Goal: Task Accomplishment & Management: Use online tool/utility

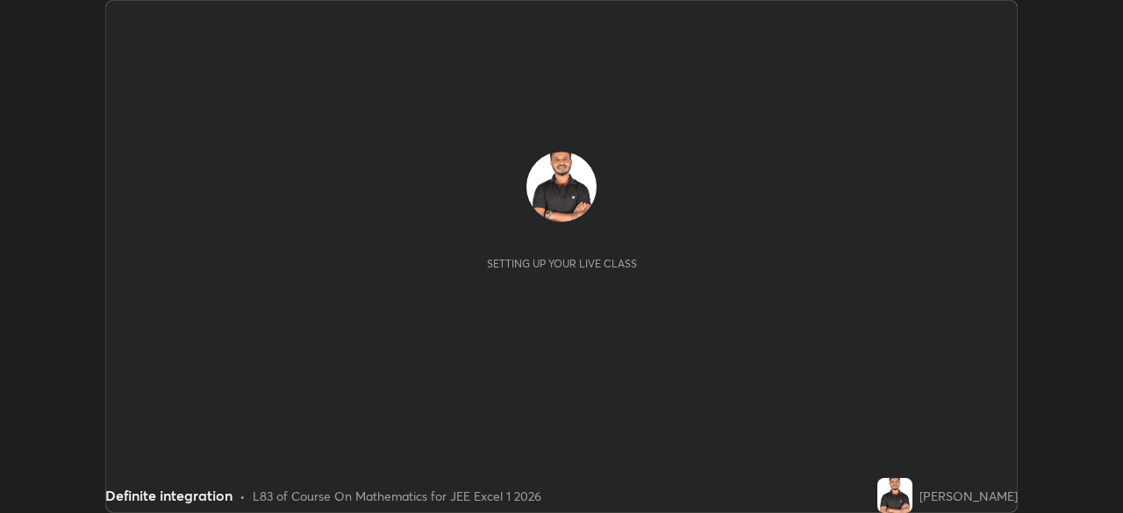
scroll to position [513, 1122]
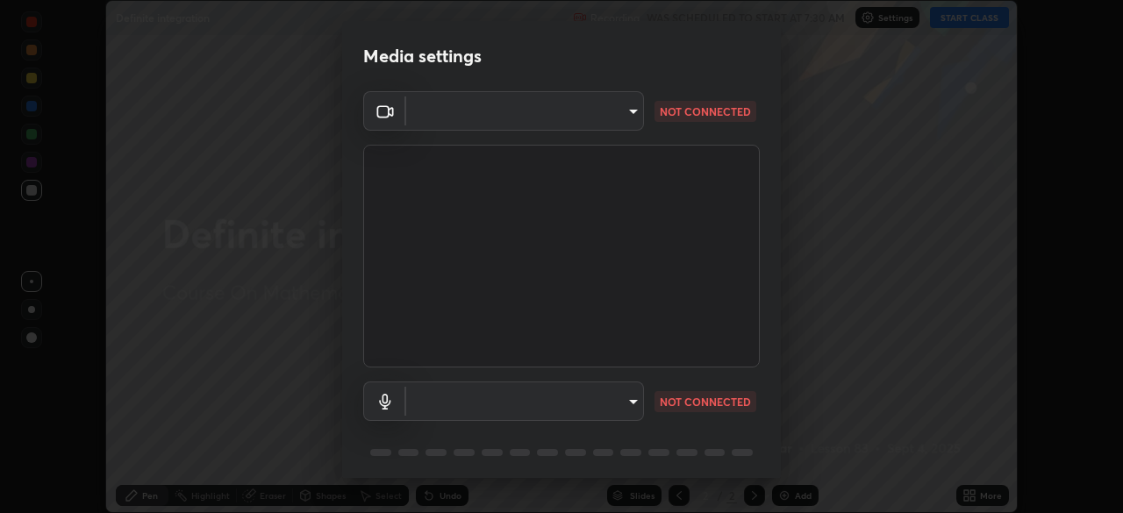
type input "05e465ff83a2709560b00517cc20afcec0d8c6759013130505a18faaf77a7109"
click at [631, 399] on body "Erase all Definite integration Recording WAS SCHEDULED TO START AT 7:30 AM Sett…" at bounding box center [561, 256] width 1123 height 513
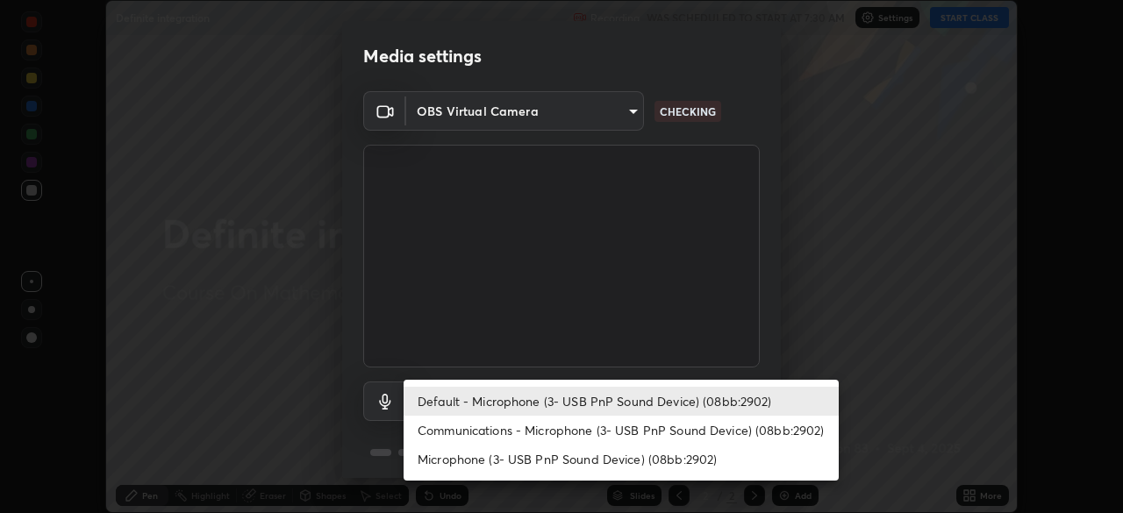
click at [645, 432] on li "Communications - Microphone (3- USB PnP Sound Device) (08bb:2902)" at bounding box center [621, 430] width 435 height 29
type input "communications"
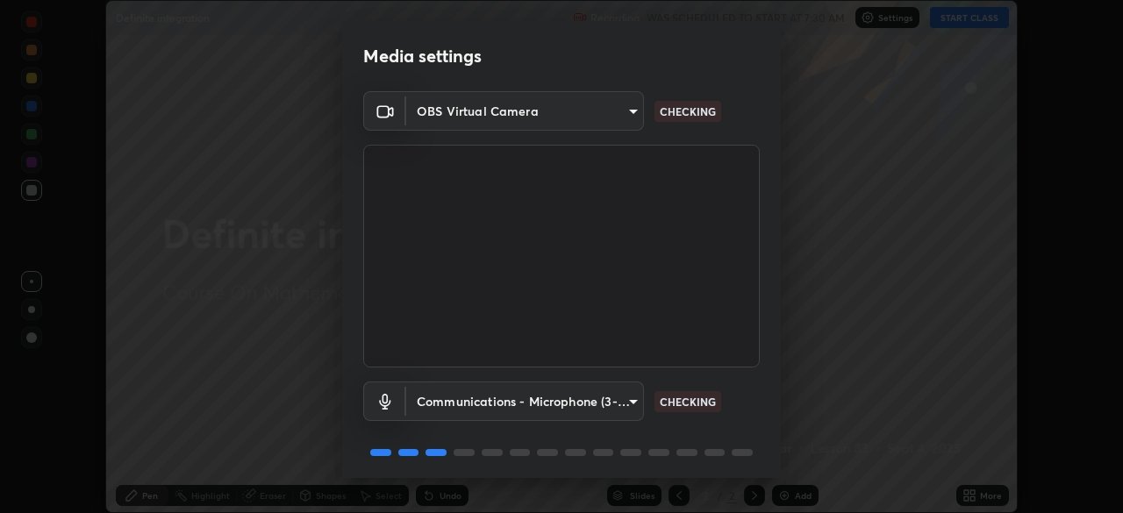
scroll to position [62, 0]
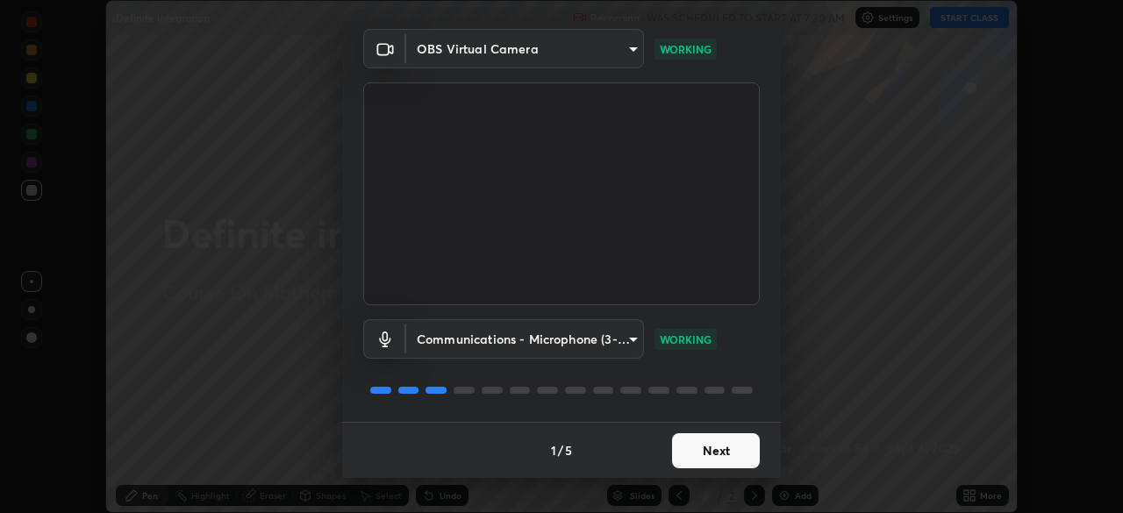
click at [721, 451] on button "Next" at bounding box center [716, 450] width 88 height 35
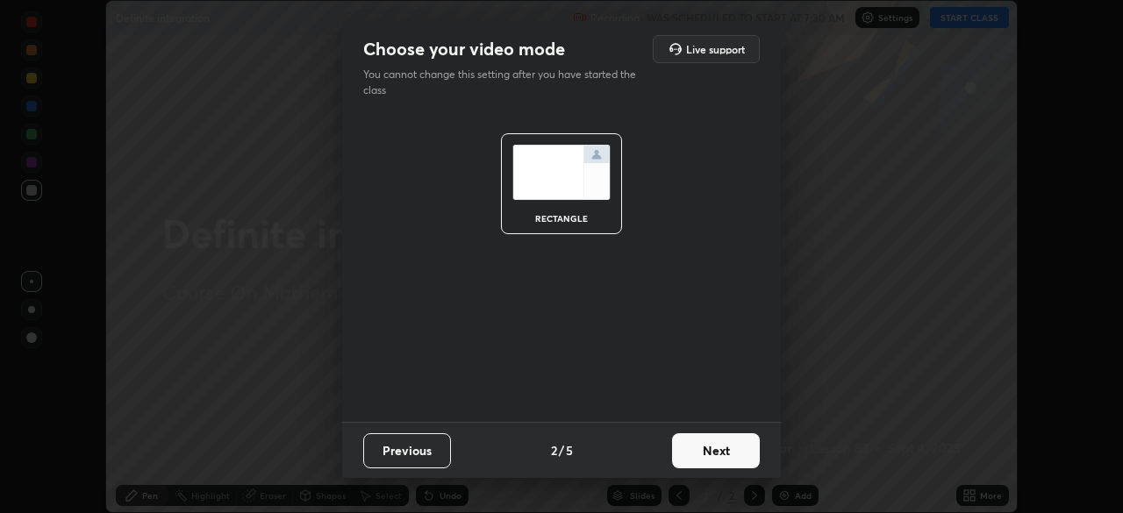
scroll to position [0, 0]
click at [718, 454] on button "Next" at bounding box center [716, 450] width 88 height 35
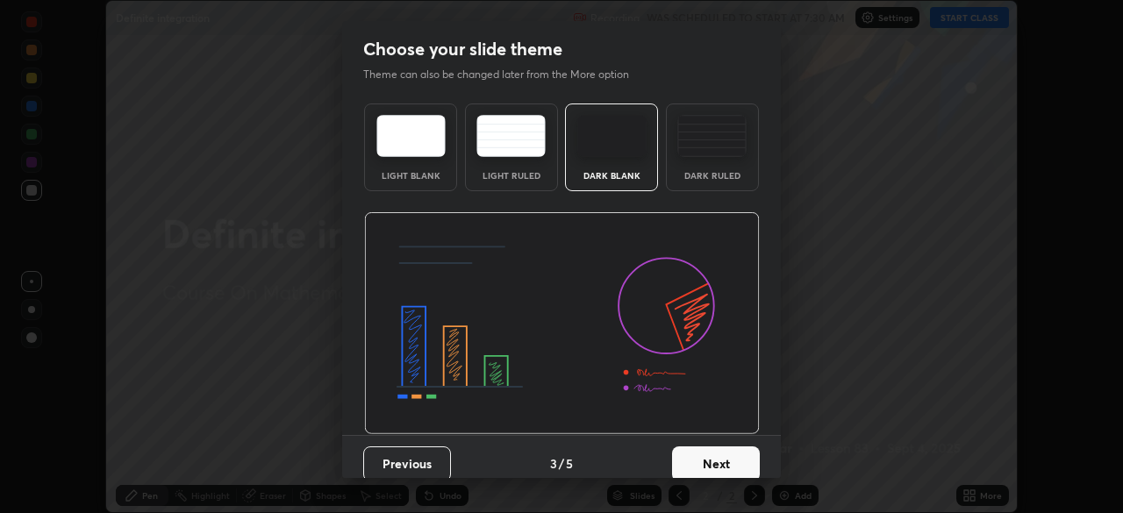
click at [718, 455] on button "Next" at bounding box center [716, 464] width 88 height 35
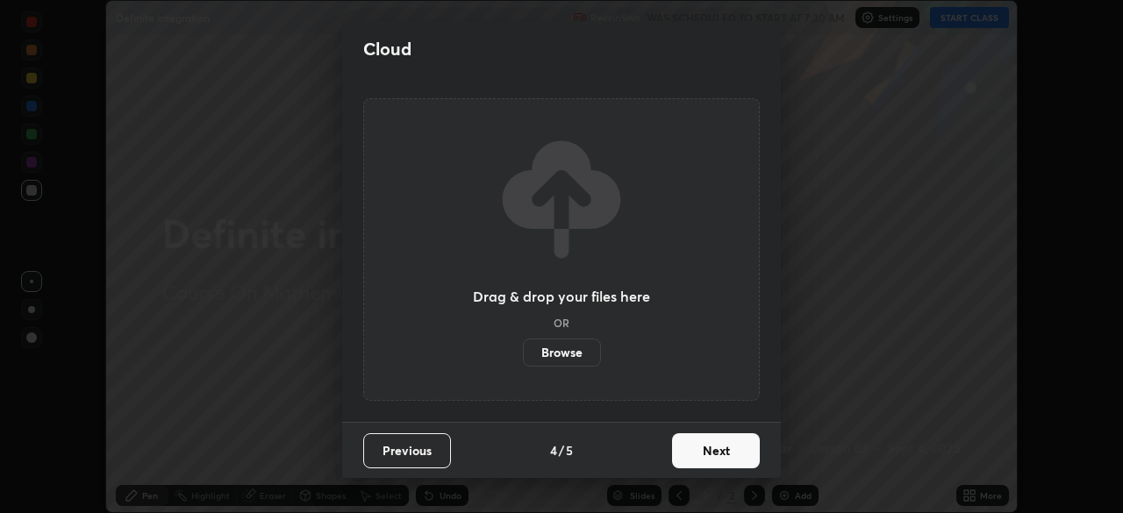
click at [716, 459] on button "Next" at bounding box center [716, 450] width 88 height 35
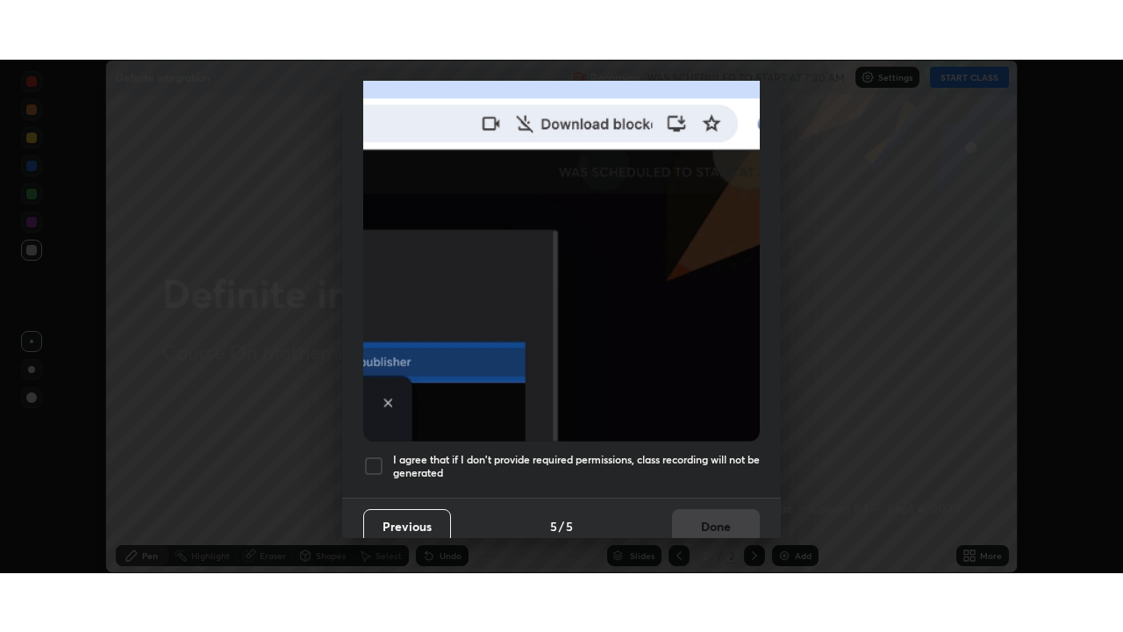
scroll to position [420, 0]
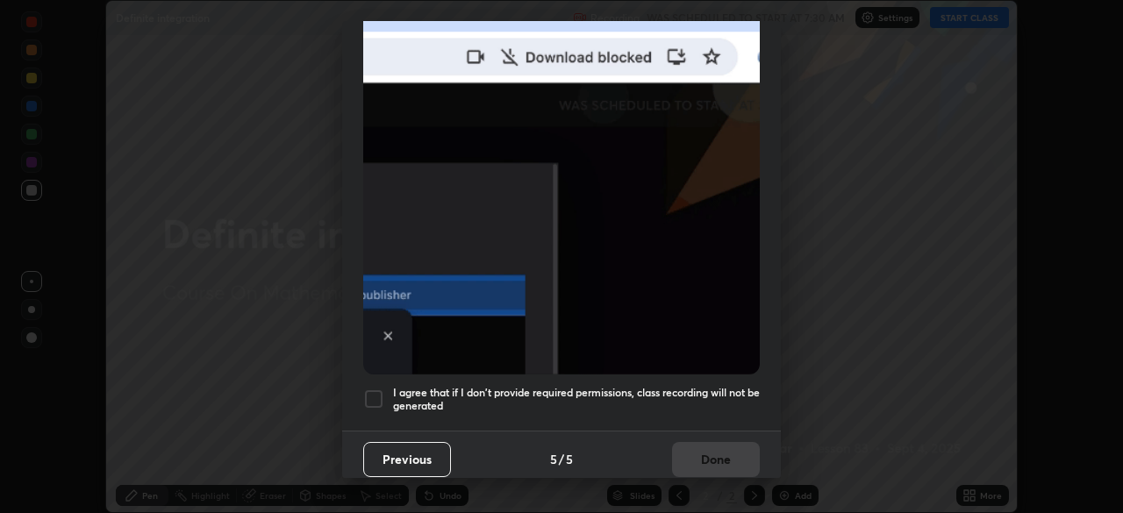
click at [714, 386] on h5 "I agree that if I don't provide required permissions, class recording will not …" at bounding box center [576, 399] width 367 height 27
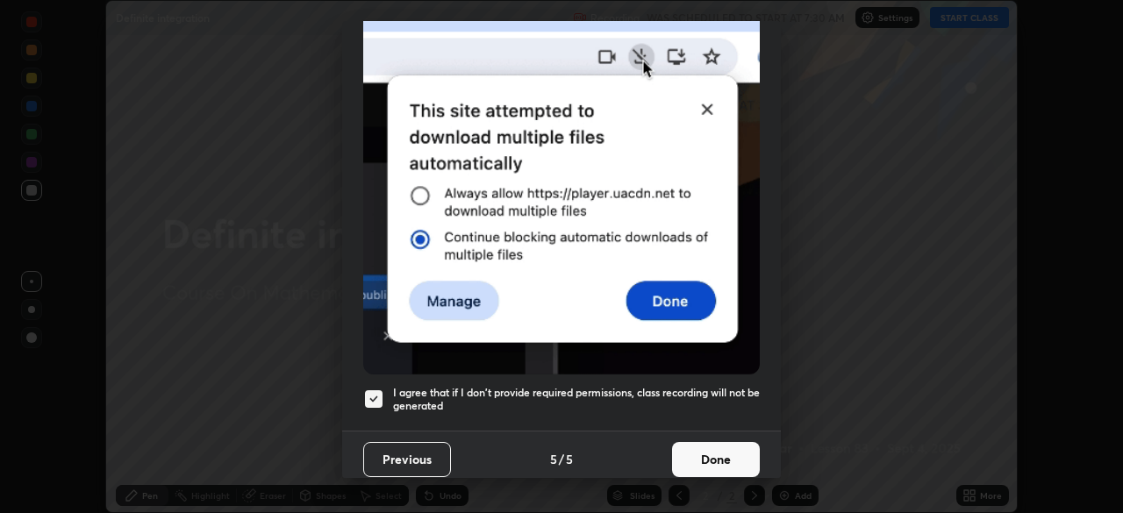
click at [720, 453] on button "Done" at bounding box center [716, 459] width 88 height 35
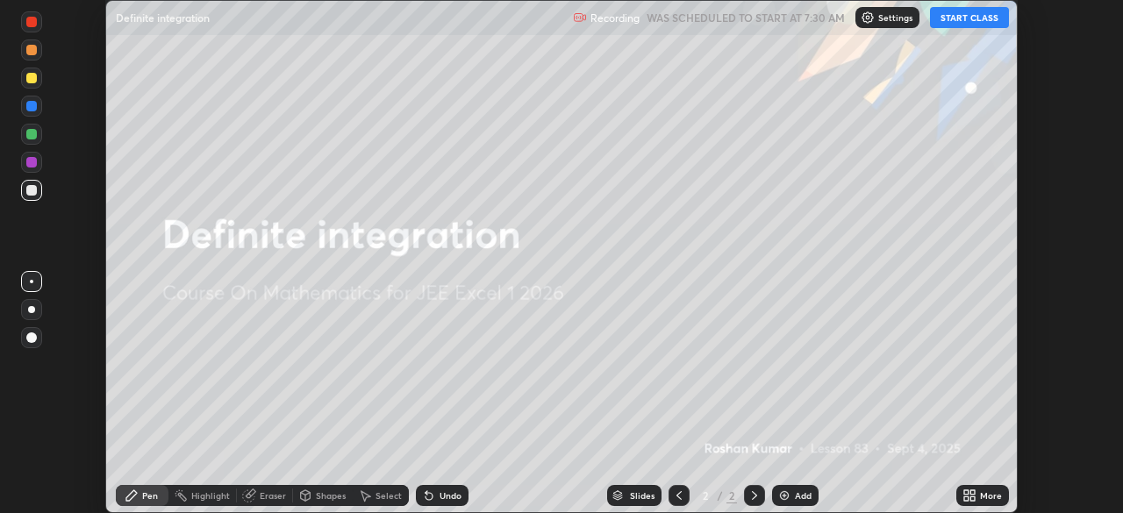
click at [962, 21] on button "START CLASS" at bounding box center [969, 17] width 79 height 21
click at [971, 496] on icon at bounding box center [969, 496] width 14 height 14
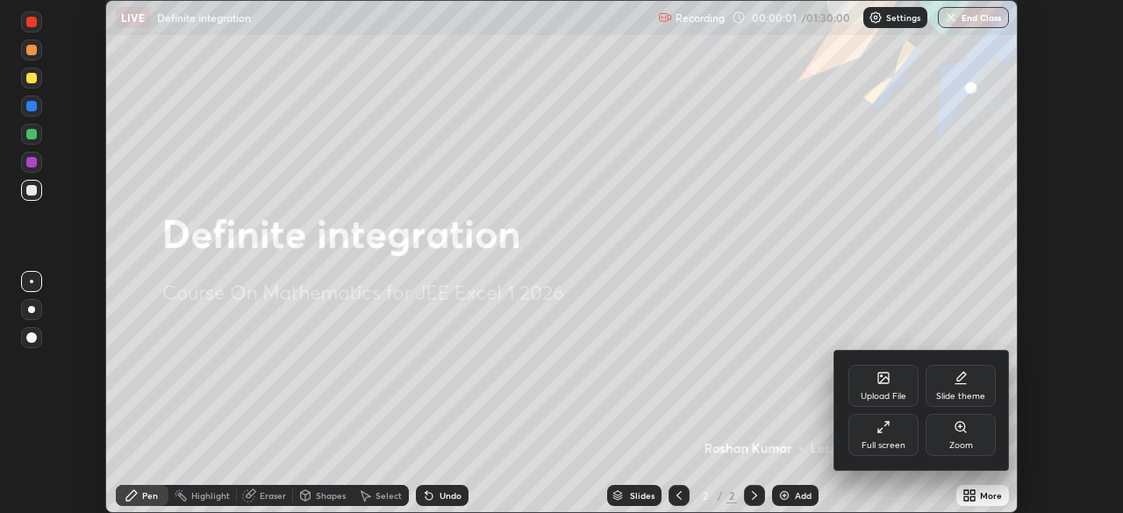
click at [885, 436] on div "Full screen" at bounding box center [883, 435] width 70 height 42
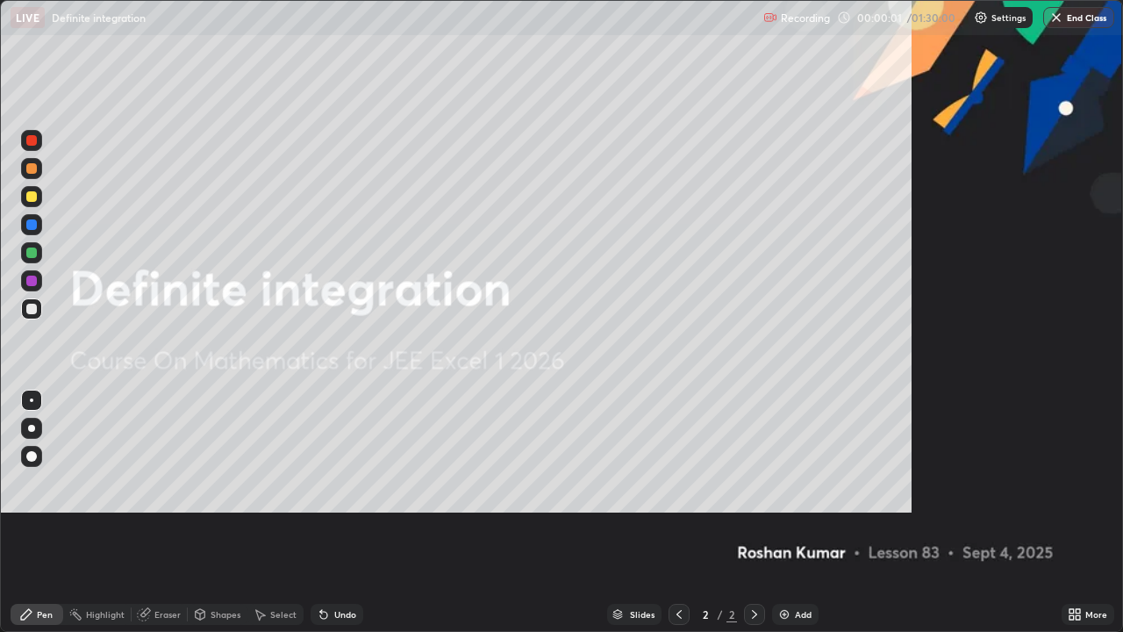
scroll to position [632, 1123]
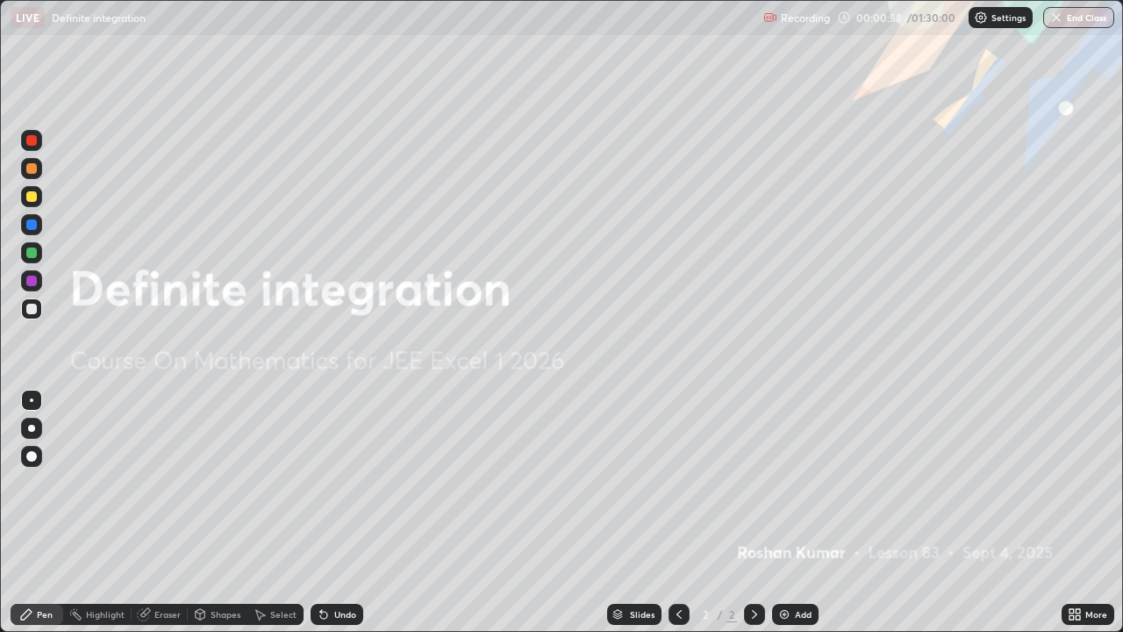
click at [784, 512] on img at bounding box center [784, 614] width 14 height 14
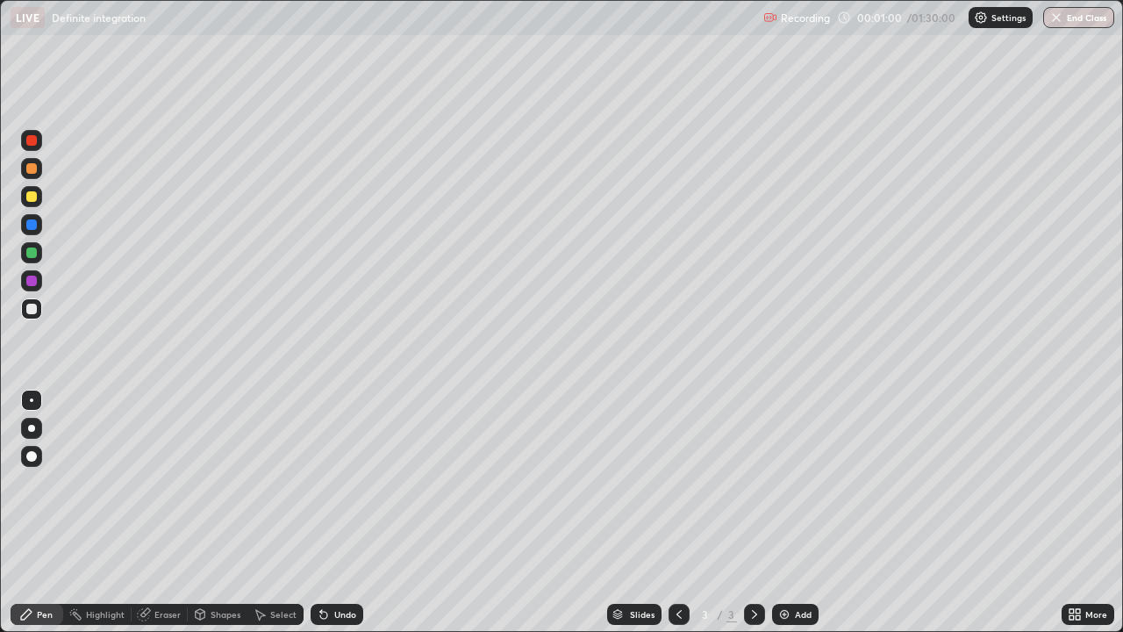
click at [32, 454] on div at bounding box center [31, 456] width 11 height 11
click at [29, 200] on div at bounding box center [31, 196] width 11 height 11
click at [33, 307] on div at bounding box center [31, 309] width 11 height 11
click at [32, 252] on div at bounding box center [31, 252] width 11 height 11
click at [32, 173] on div at bounding box center [31, 168] width 11 height 11
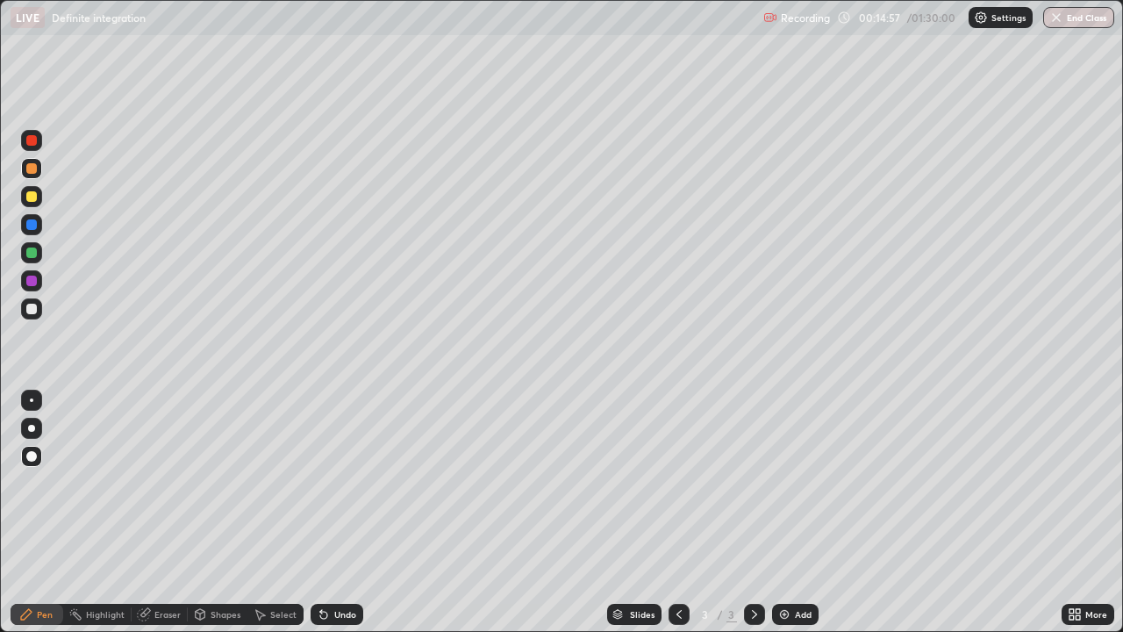
click at [26, 310] on div at bounding box center [31, 309] width 11 height 11
click at [34, 225] on div at bounding box center [31, 224] width 11 height 11
click at [32, 309] on div at bounding box center [31, 309] width 11 height 11
click at [34, 144] on div at bounding box center [31, 140] width 11 height 11
click at [33, 282] on div at bounding box center [31, 280] width 11 height 11
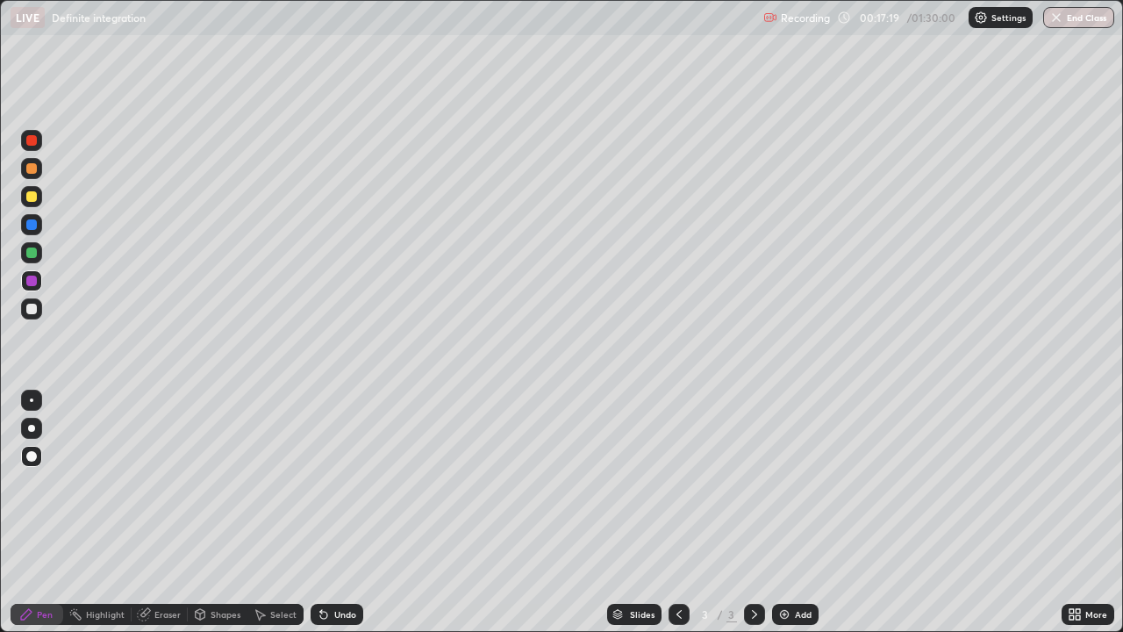
click at [34, 170] on div at bounding box center [31, 168] width 11 height 11
click at [32, 311] on div at bounding box center [31, 309] width 11 height 11
click at [30, 141] on div at bounding box center [31, 140] width 11 height 11
click at [31, 250] on div at bounding box center [31, 252] width 11 height 11
click at [783, 512] on img at bounding box center [784, 614] width 14 height 14
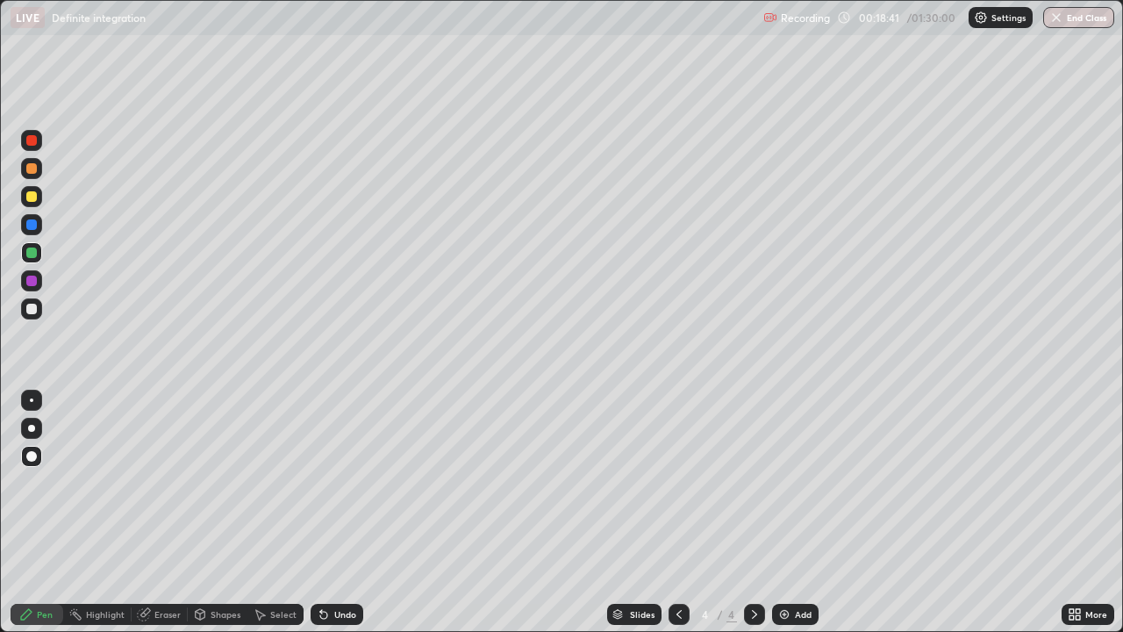
click at [33, 228] on div at bounding box center [31, 224] width 11 height 11
click at [36, 309] on div at bounding box center [31, 309] width 11 height 11
click at [677, 512] on icon at bounding box center [679, 614] width 14 height 14
click at [751, 512] on icon at bounding box center [754, 614] width 14 height 14
click at [778, 512] on img at bounding box center [784, 614] width 14 height 14
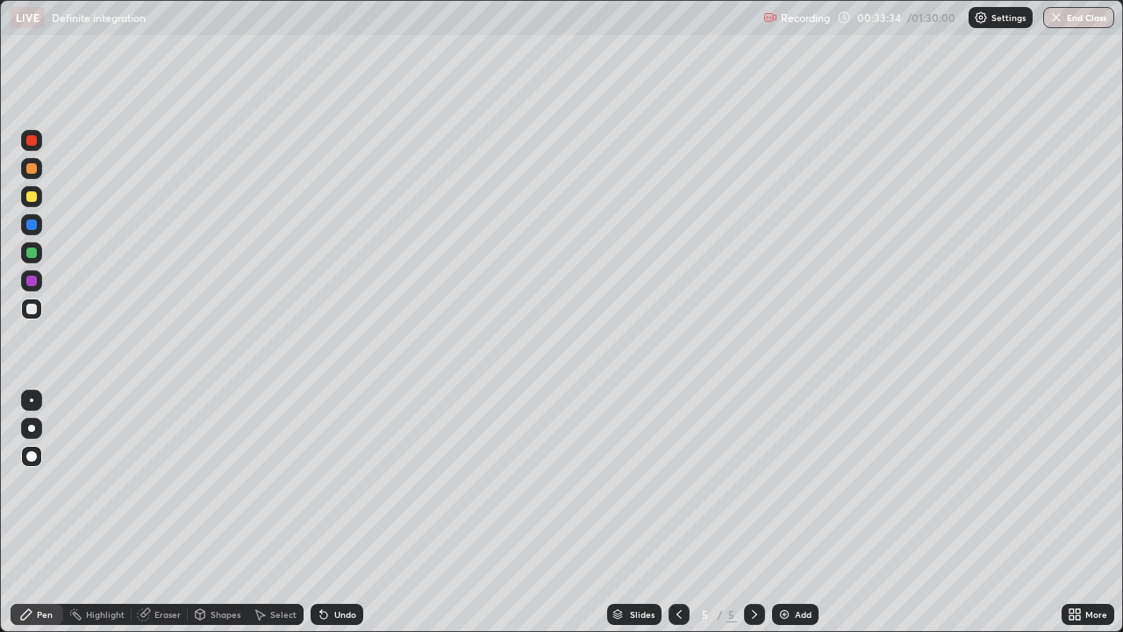
click at [34, 166] on div at bounding box center [31, 168] width 11 height 11
click at [29, 311] on div at bounding box center [31, 309] width 11 height 11
click at [37, 288] on div at bounding box center [31, 280] width 21 height 21
click at [32, 257] on div at bounding box center [31, 252] width 11 height 11
click at [31, 226] on div at bounding box center [31, 224] width 11 height 11
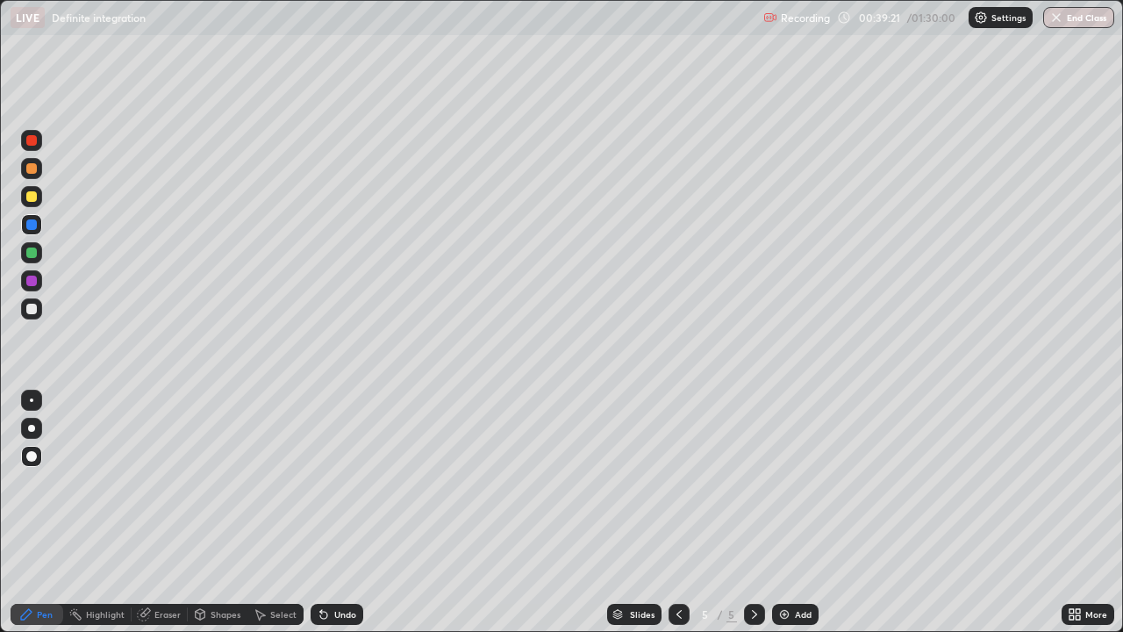
click at [38, 314] on div at bounding box center [31, 308] width 21 height 21
click at [782, 512] on img at bounding box center [784, 614] width 14 height 14
click at [30, 259] on div at bounding box center [31, 252] width 21 height 21
click at [29, 283] on div at bounding box center [31, 280] width 11 height 11
click at [781, 512] on img at bounding box center [784, 614] width 14 height 14
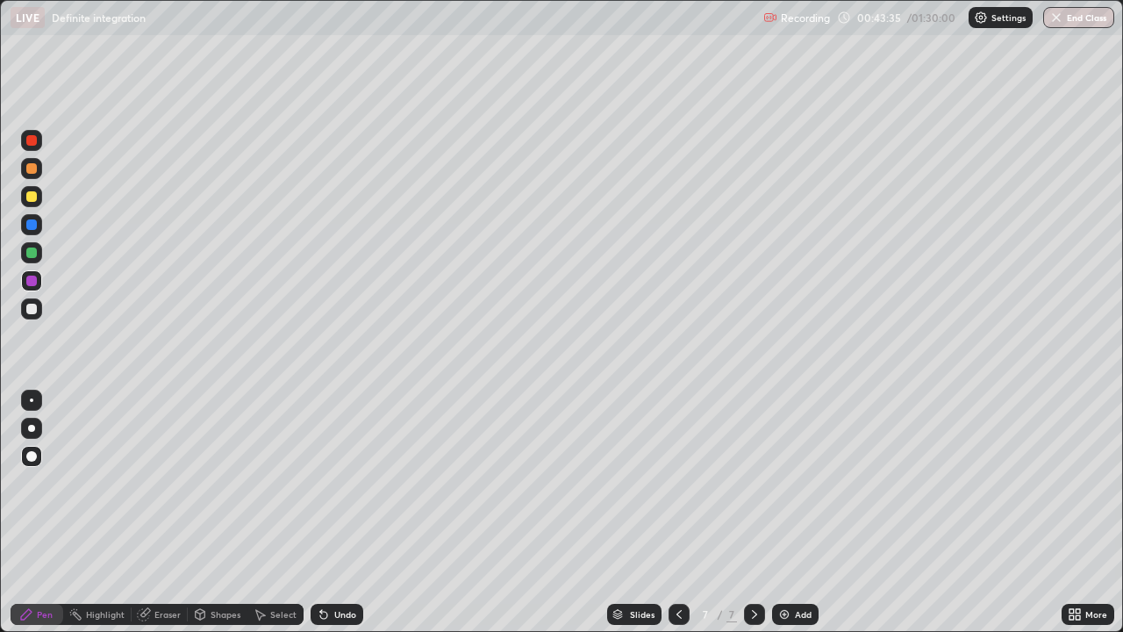
click at [32, 168] on div at bounding box center [31, 168] width 11 height 11
click at [32, 308] on div at bounding box center [31, 309] width 11 height 11
click at [31, 281] on div at bounding box center [31, 280] width 11 height 11
click at [161, 512] on div "Eraser" at bounding box center [167, 614] width 26 height 9
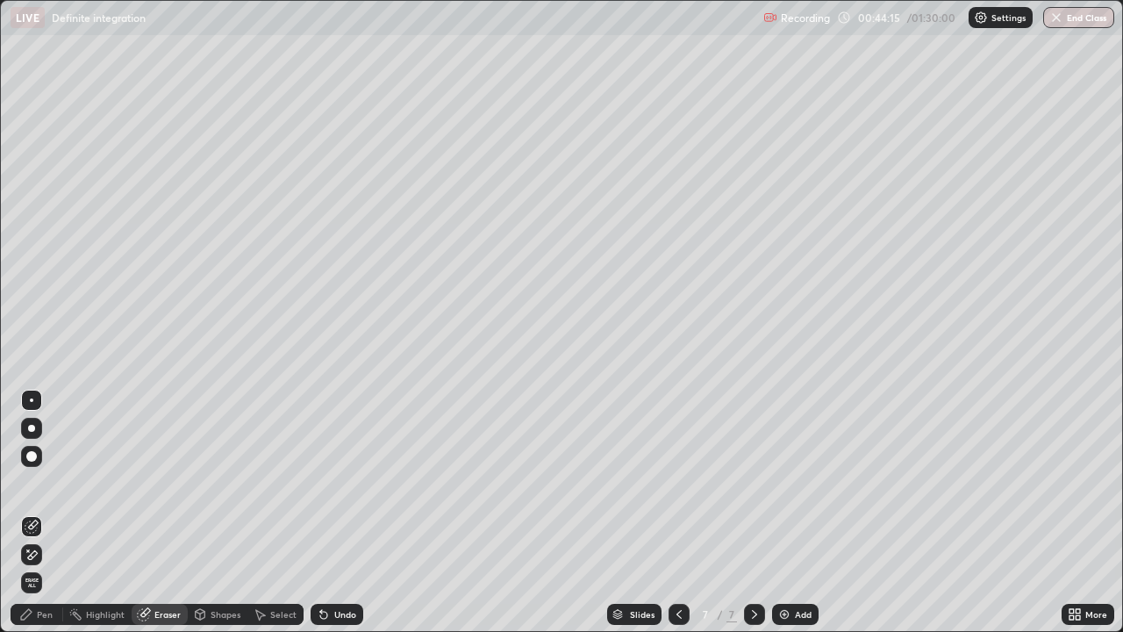
click at [47, 512] on div "Pen" at bounding box center [45, 614] width 16 height 9
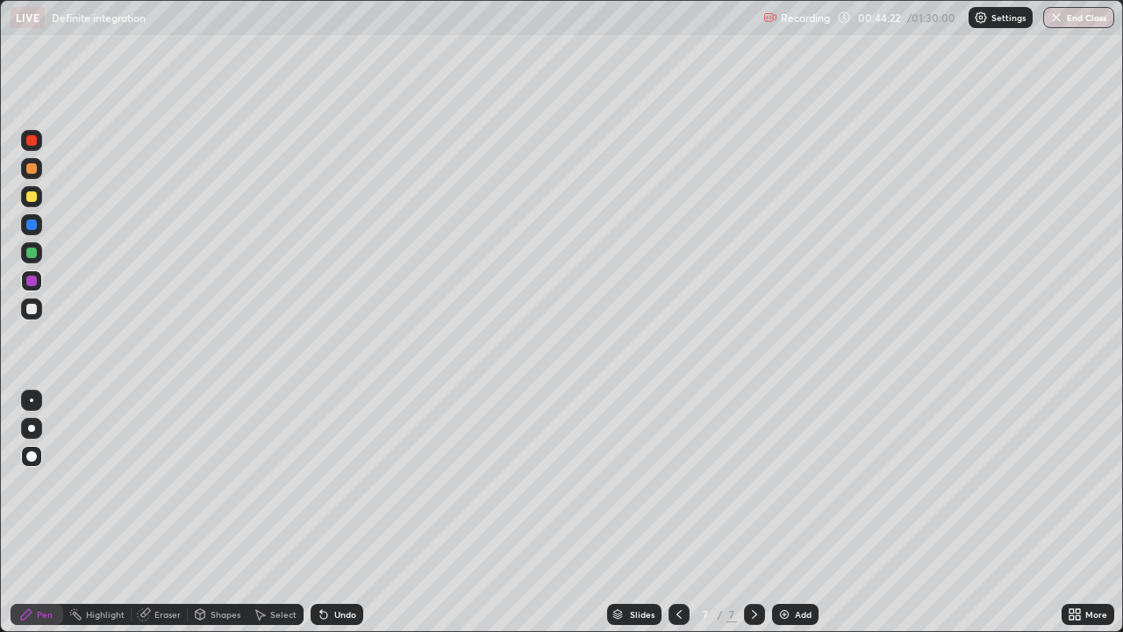
click at [32, 260] on div at bounding box center [31, 252] width 21 height 21
click at [30, 226] on div at bounding box center [31, 224] width 11 height 11
click at [31, 309] on div at bounding box center [31, 309] width 11 height 11
click at [26, 282] on div at bounding box center [31, 280] width 11 height 11
click at [780, 512] on img at bounding box center [784, 614] width 14 height 14
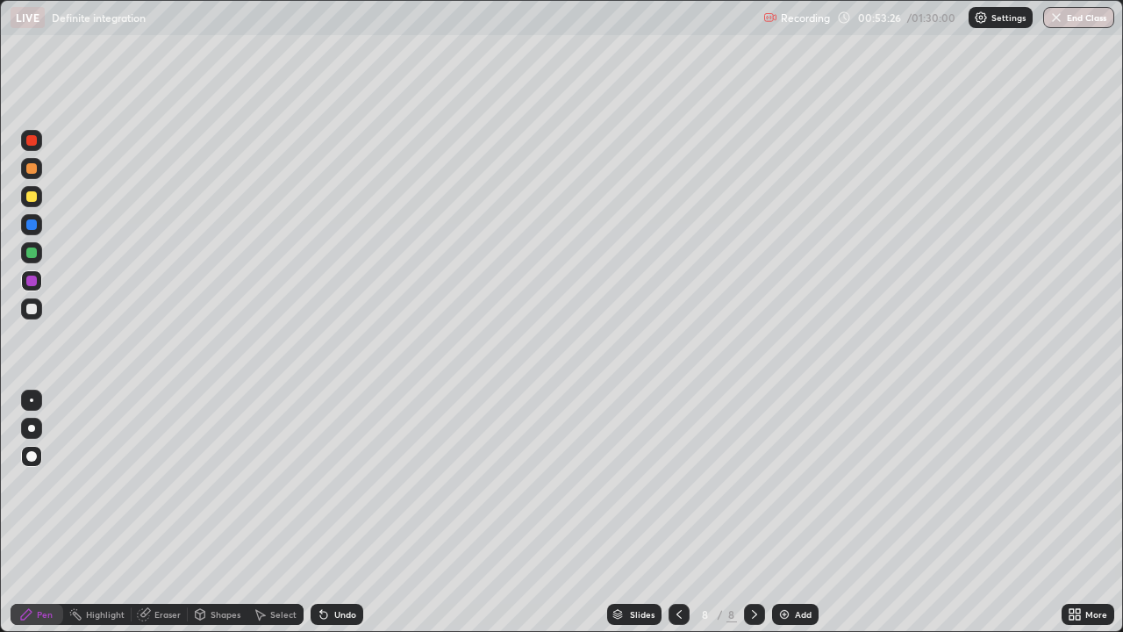
click at [32, 255] on div at bounding box center [31, 252] width 11 height 11
click at [39, 309] on div at bounding box center [31, 308] width 21 height 21
click at [30, 282] on div at bounding box center [31, 280] width 11 height 11
click at [28, 310] on div at bounding box center [31, 309] width 11 height 11
click at [787, 512] on img at bounding box center [784, 614] width 14 height 14
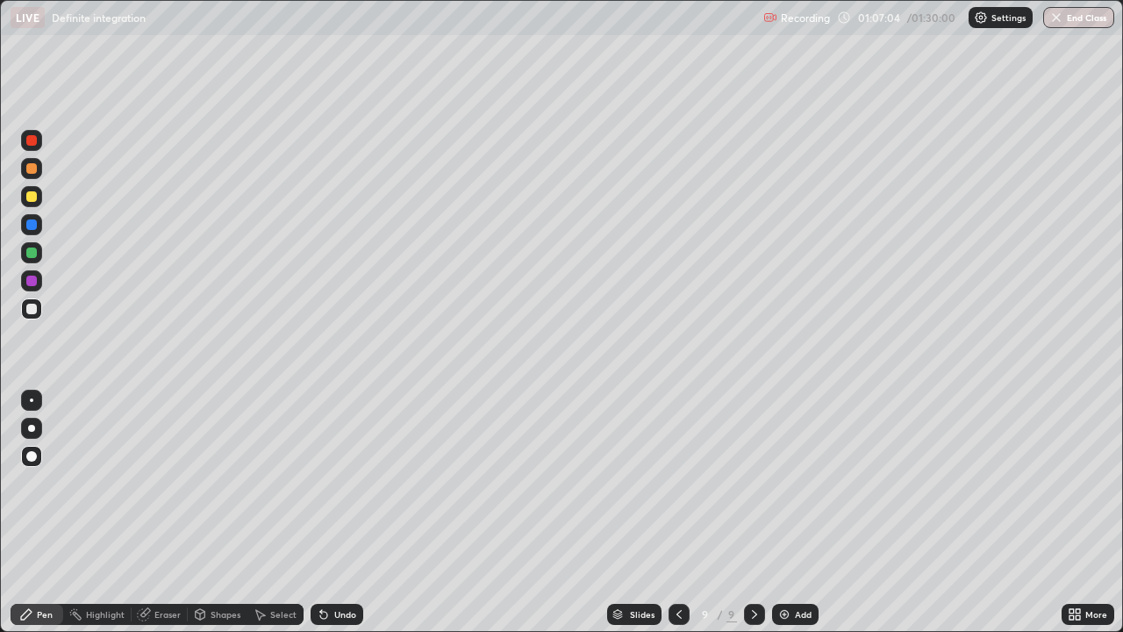
click at [32, 282] on div at bounding box center [31, 280] width 11 height 11
click at [22, 310] on div at bounding box center [31, 308] width 21 height 21
click at [32, 256] on div at bounding box center [31, 252] width 11 height 11
click at [780, 512] on img at bounding box center [784, 614] width 14 height 14
click at [29, 225] on div at bounding box center [31, 224] width 11 height 11
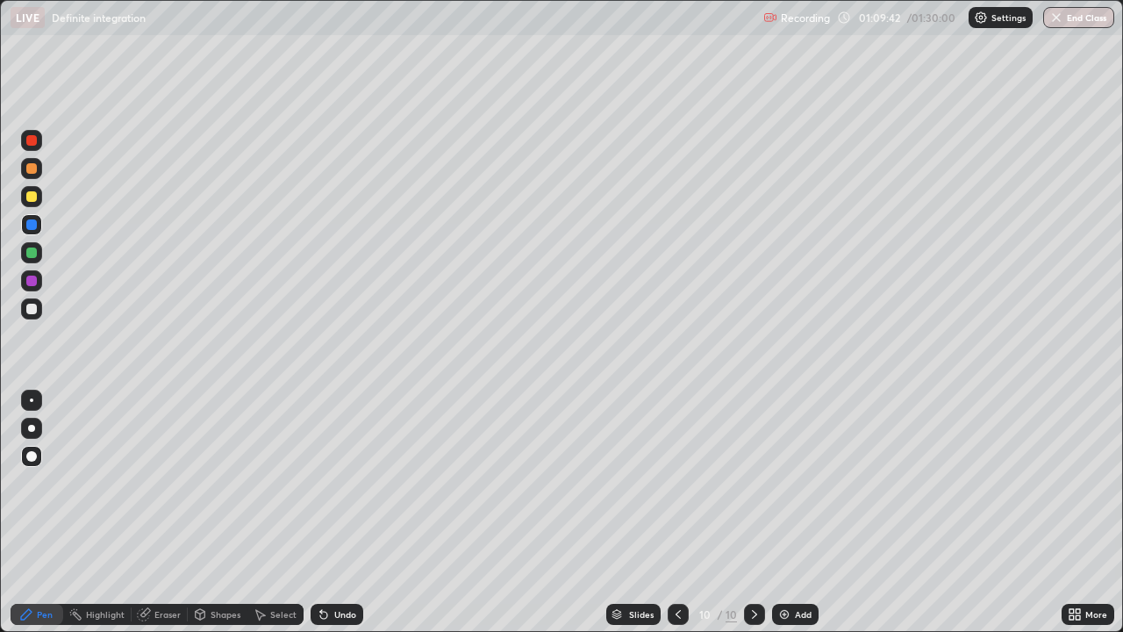
click at [32, 281] on div at bounding box center [31, 280] width 11 height 11
click at [32, 254] on div at bounding box center [31, 252] width 11 height 11
click at [32, 284] on div at bounding box center [31, 280] width 11 height 11
click at [29, 228] on div at bounding box center [31, 224] width 11 height 11
click at [783, 512] on img at bounding box center [784, 614] width 14 height 14
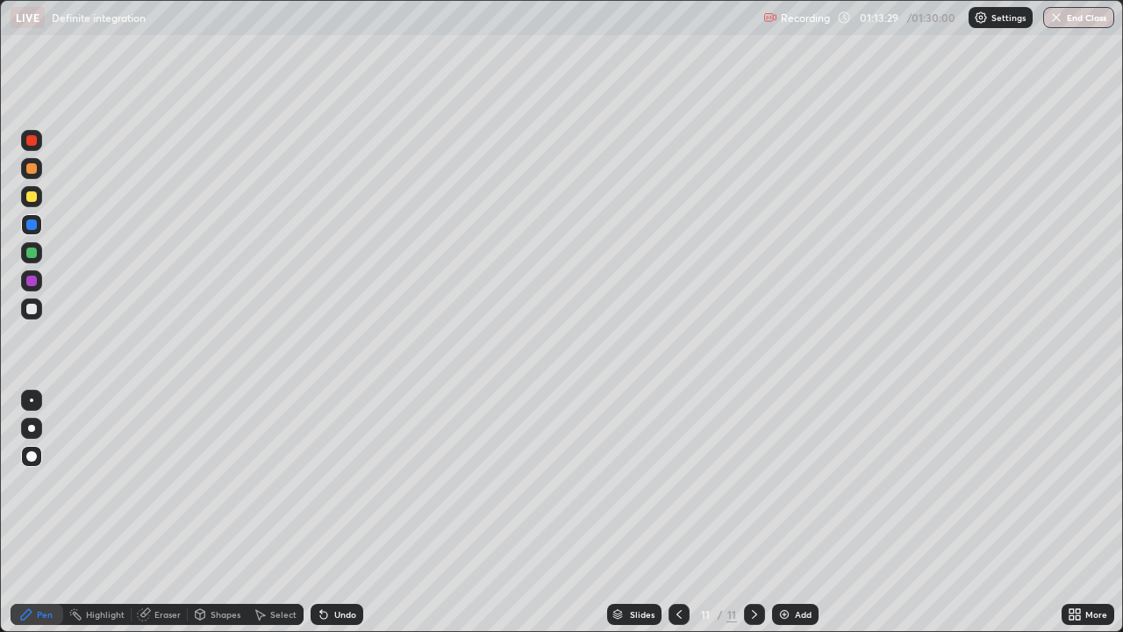
click at [677, 512] on icon at bounding box center [679, 614] width 14 height 14
click at [753, 512] on icon at bounding box center [754, 614] width 14 height 14
click at [33, 199] on div at bounding box center [31, 196] width 11 height 11
click at [26, 310] on div at bounding box center [31, 309] width 11 height 11
click at [675, 512] on icon at bounding box center [679, 614] width 14 height 14
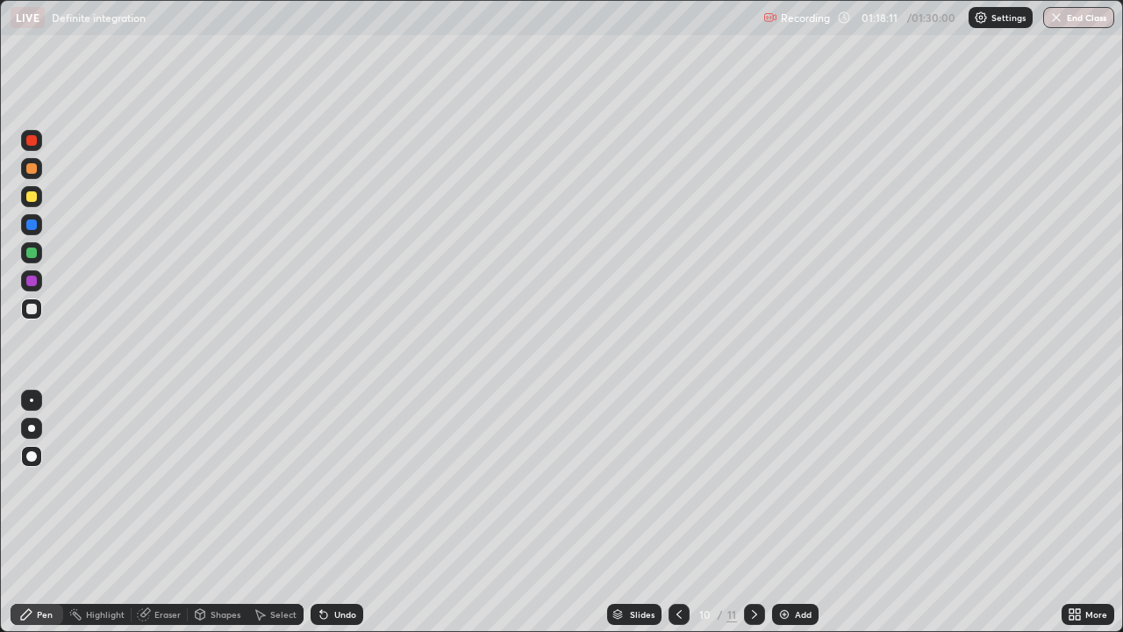
click at [752, 512] on div at bounding box center [754, 614] width 21 height 21
click at [28, 254] on div at bounding box center [31, 252] width 11 height 11
click at [1076, 20] on button "End Class" at bounding box center [1078, 17] width 71 height 21
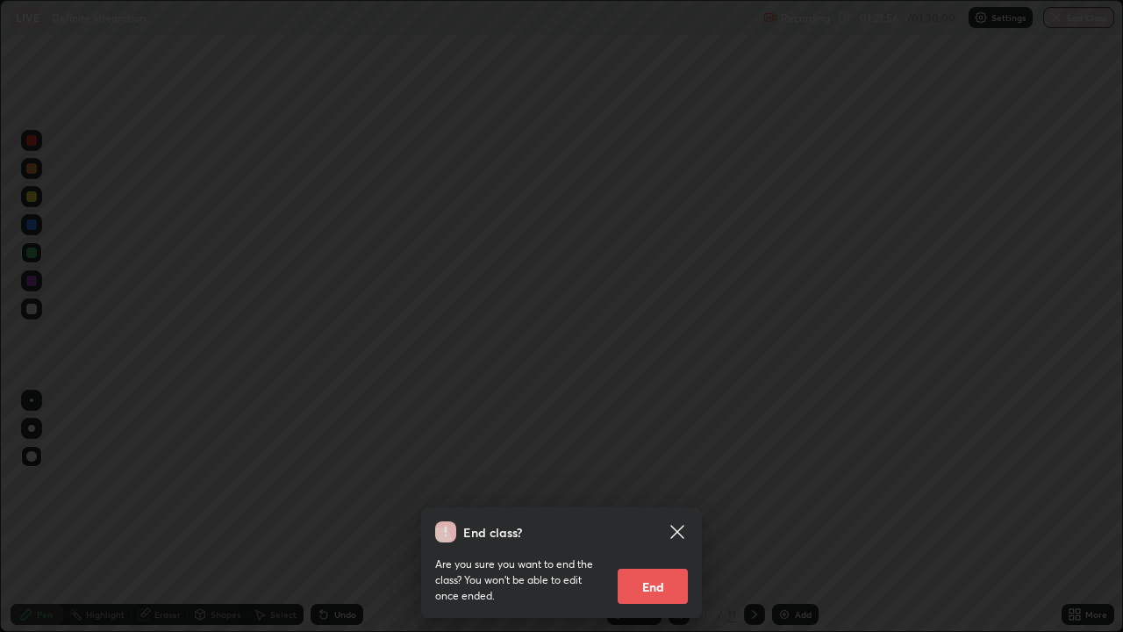
click at [661, 512] on button "End" at bounding box center [653, 585] width 70 height 35
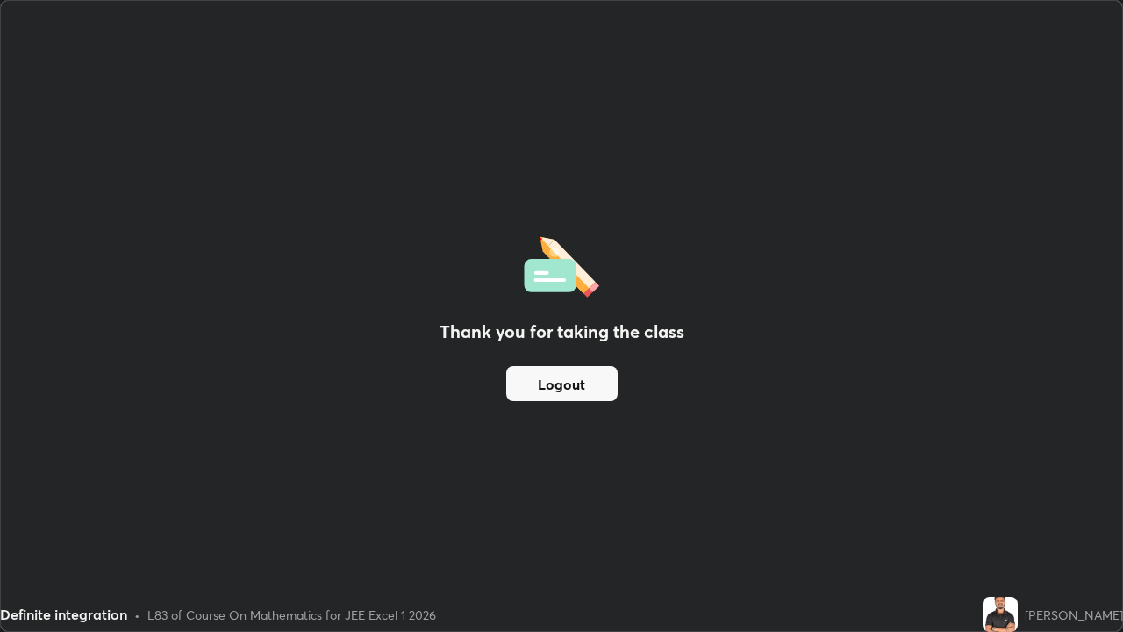
click at [569, 389] on button "Logout" at bounding box center [561, 383] width 111 height 35
